Goal: Navigation & Orientation: Find specific page/section

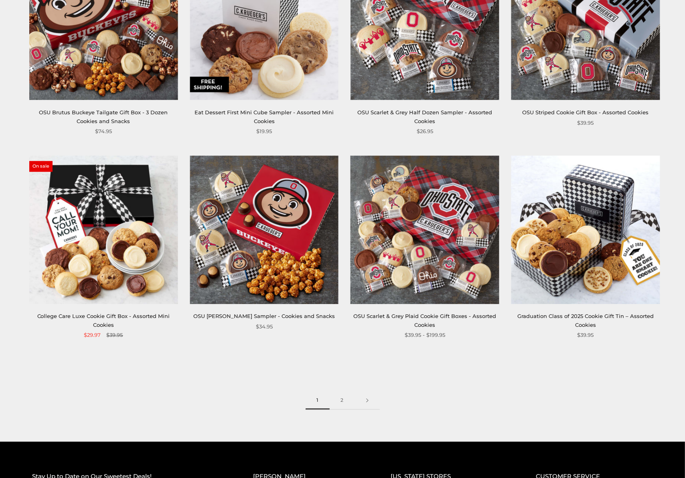
scroll to position [1149, 0]
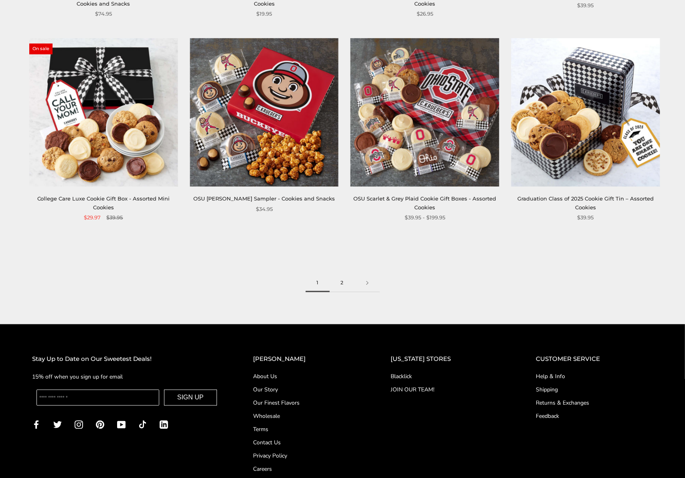
click at [341, 283] on link "2" at bounding box center [342, 283] width 25 height 18
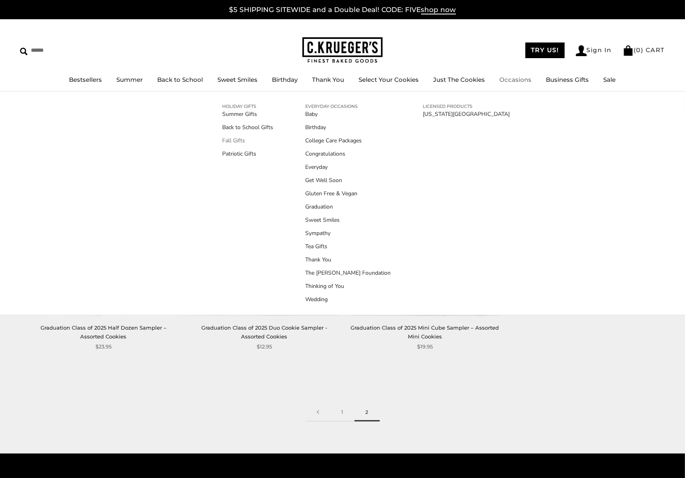
click at [241, 139] on link "Fall Gifts" at bounding box center [247, 140] width 51 height 8
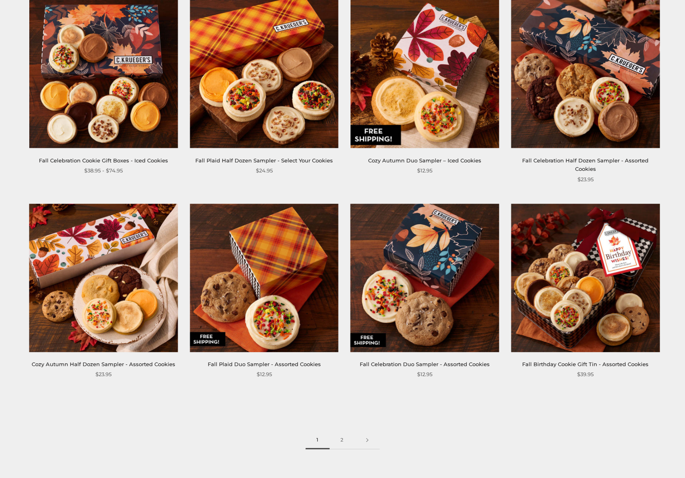
scroll to position [989, 0]
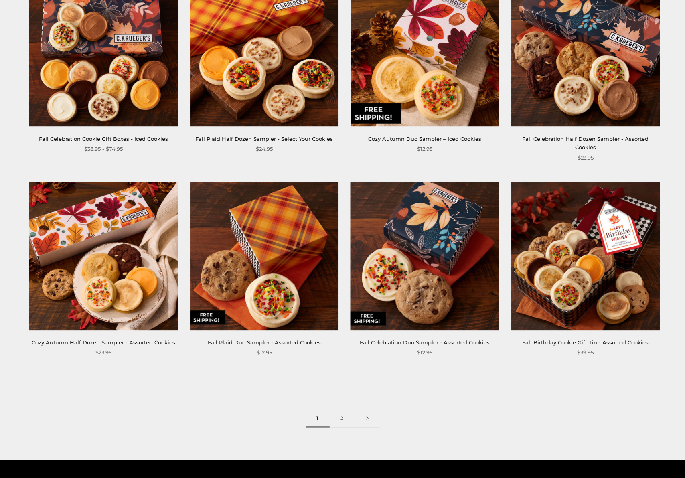
click at [368, 410] on link at bounding box center [367, 419] width 25 height 18
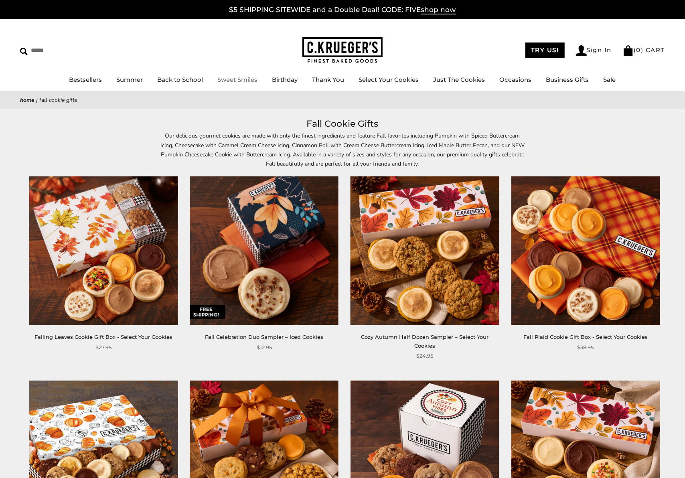
click at [245, 79] on link "Sweet Smiles" at bounding box center [238, 80] width 40 height 8
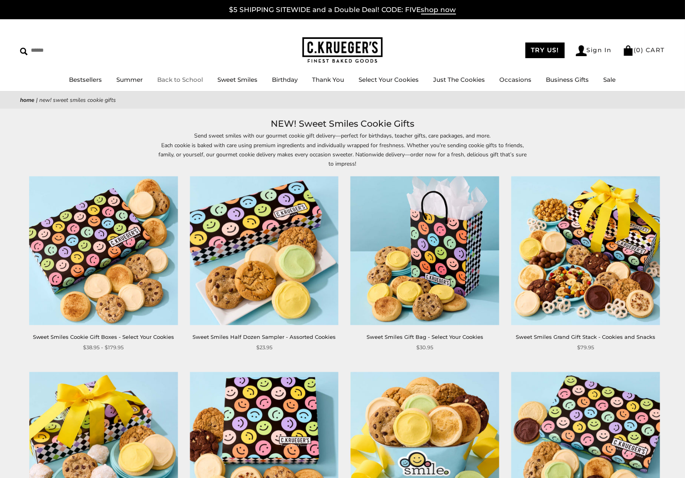
click at [198, 79] on link "Back to School" at bounding box center [181, 80] width 46 height 8
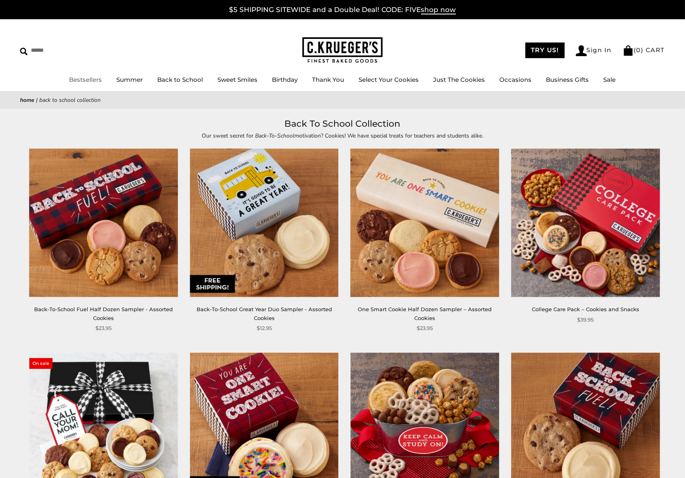
click at [85, 79] on link "Bestsellers" at bounding box center [85, 80] width 33 height 8
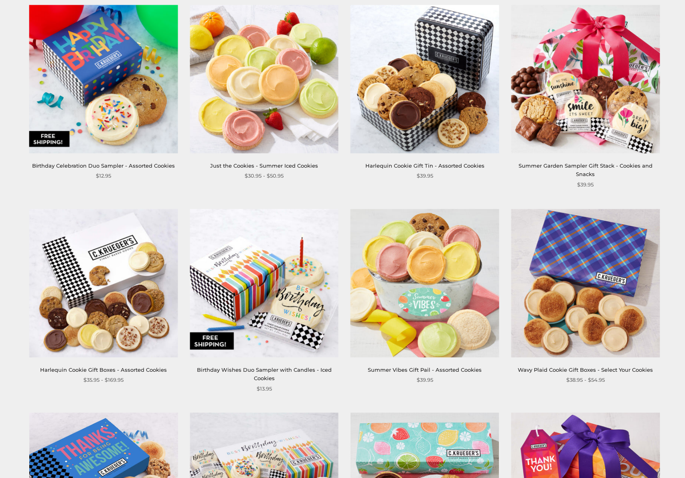
scroll to position [989, 0]
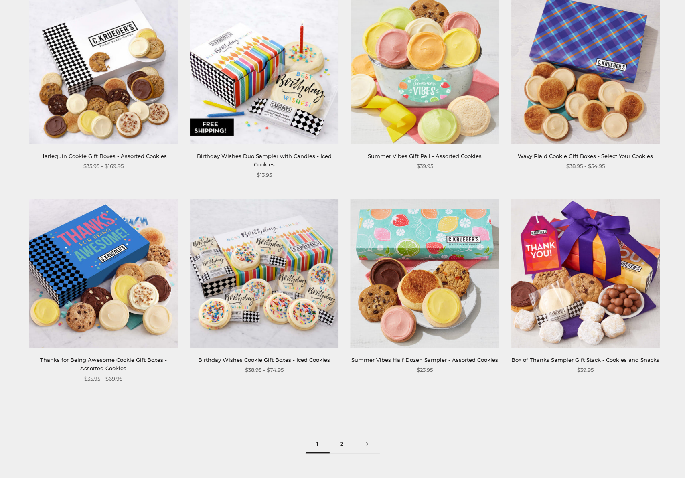
click at [343, 443] on link "2" at bounding box center [342, 444] width 25 height 18
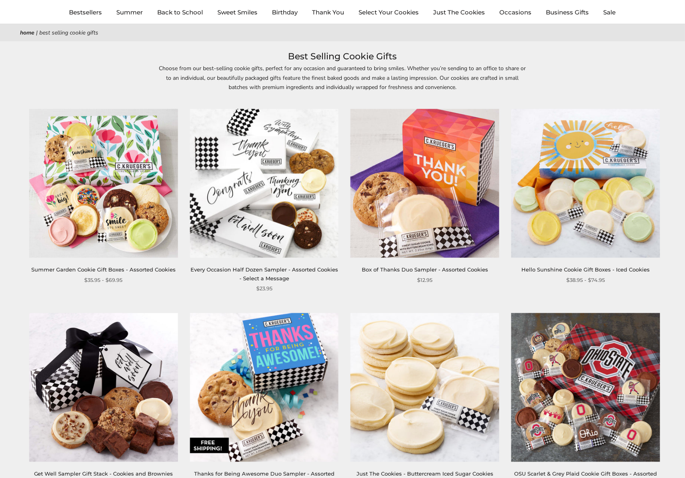
scroll to position [160, 0]
